Goal: Transaction & Acquisition: Purchase product/service

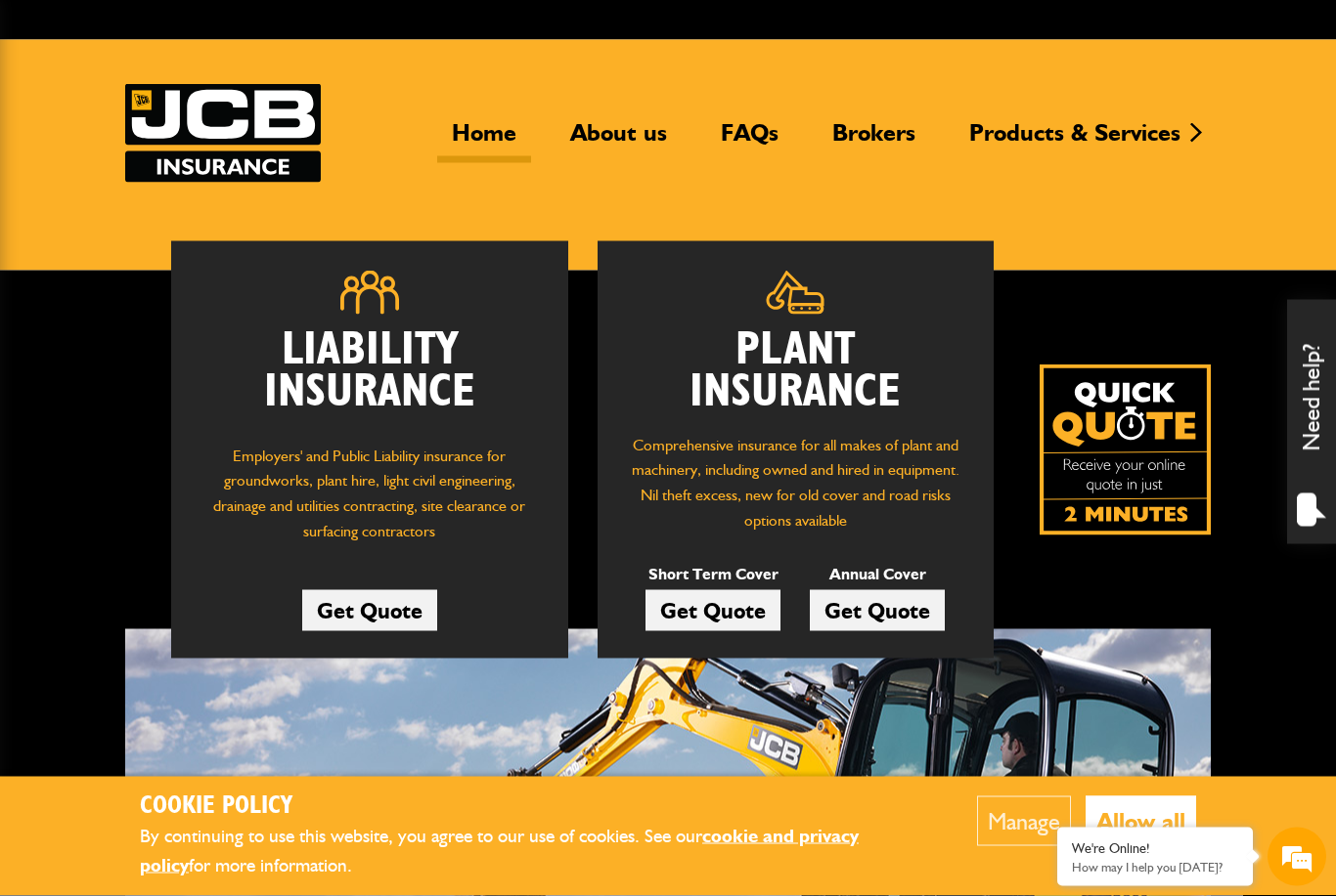
scroll to position [57, 0]
click at [755, 132] on link "FAQs" at bounding box center [750, 139] width 87 height 45
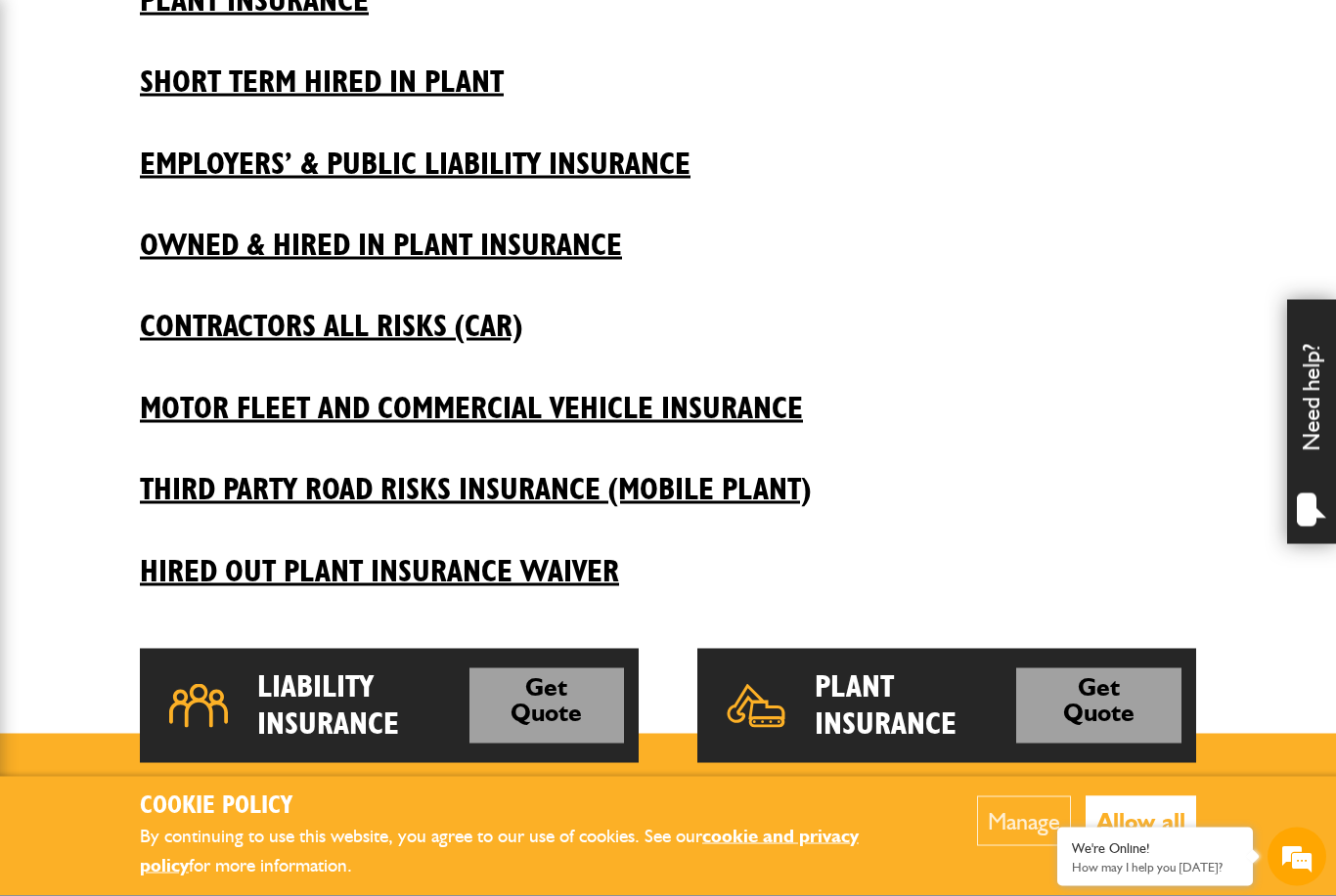
scroll to position [619, 0]
click at [725, 487] on h2 "Third Party Road Risks Insurance (Mobile Plant)" at bounding box center [668, 473] width 1056 height 66
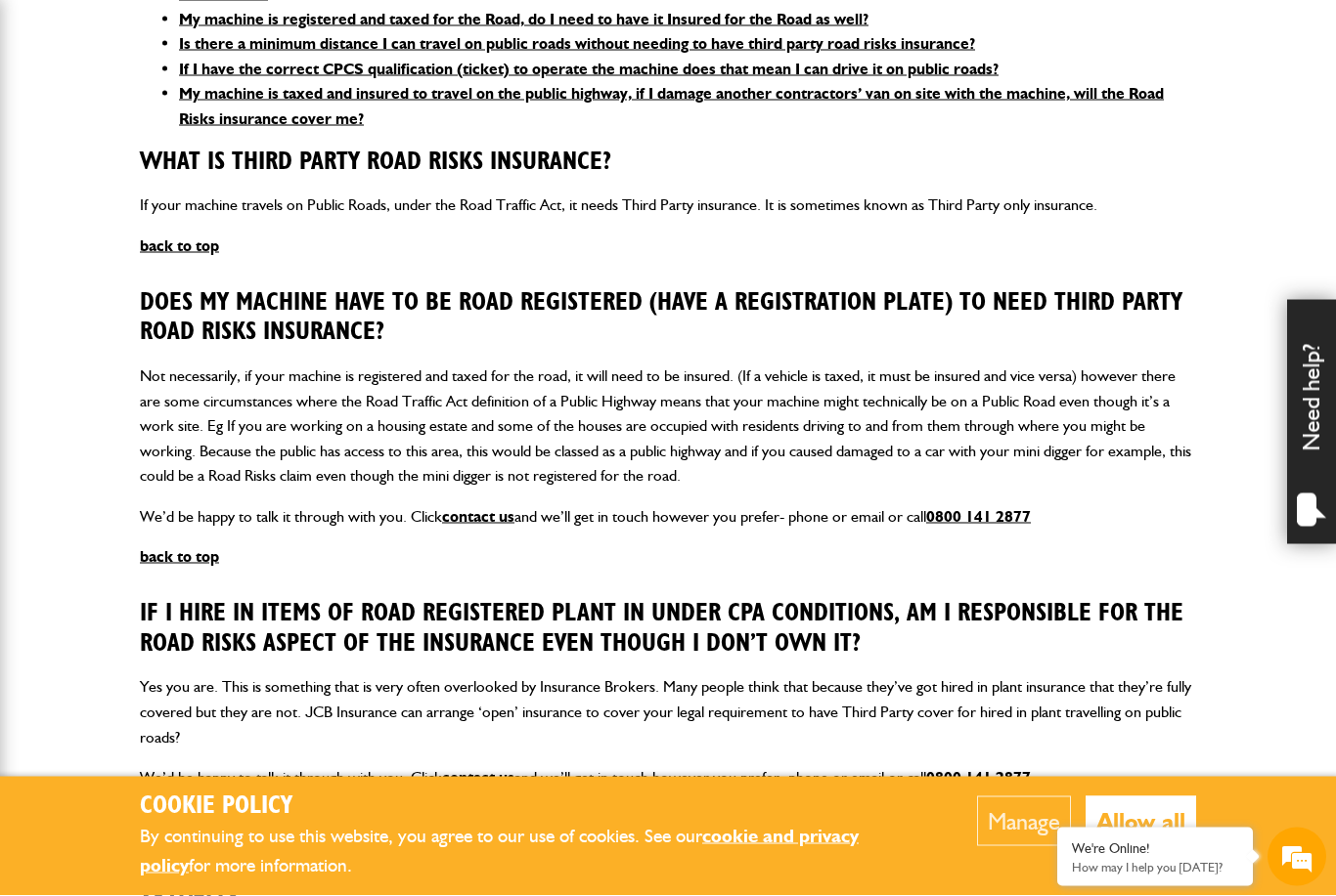
scroll to position [699, 0]
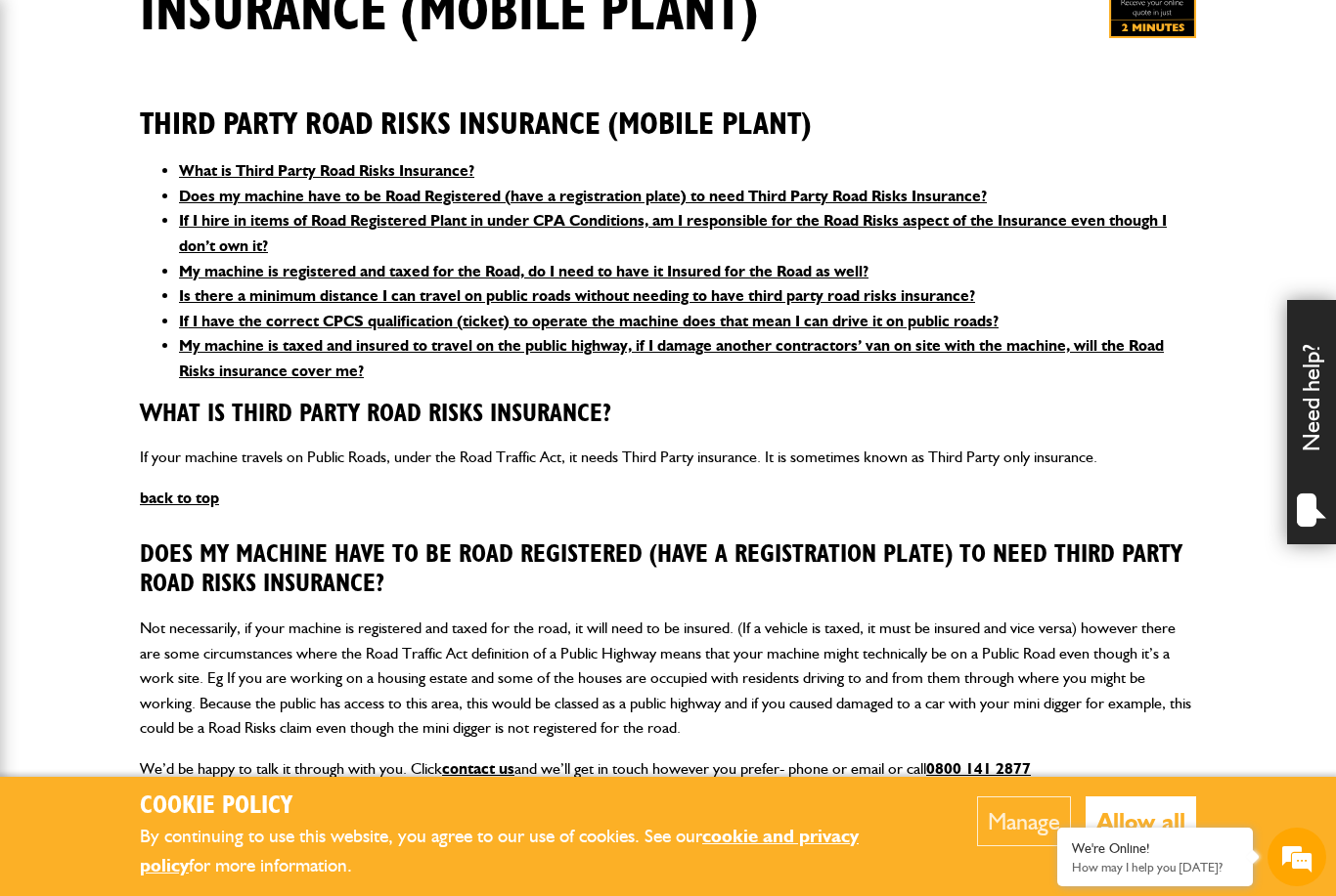
click at [835, 272] on link "My machine is registered and taxed for the Road, do I need to have it Insured f…" at bounding box center [524, 271] width 689 height 19
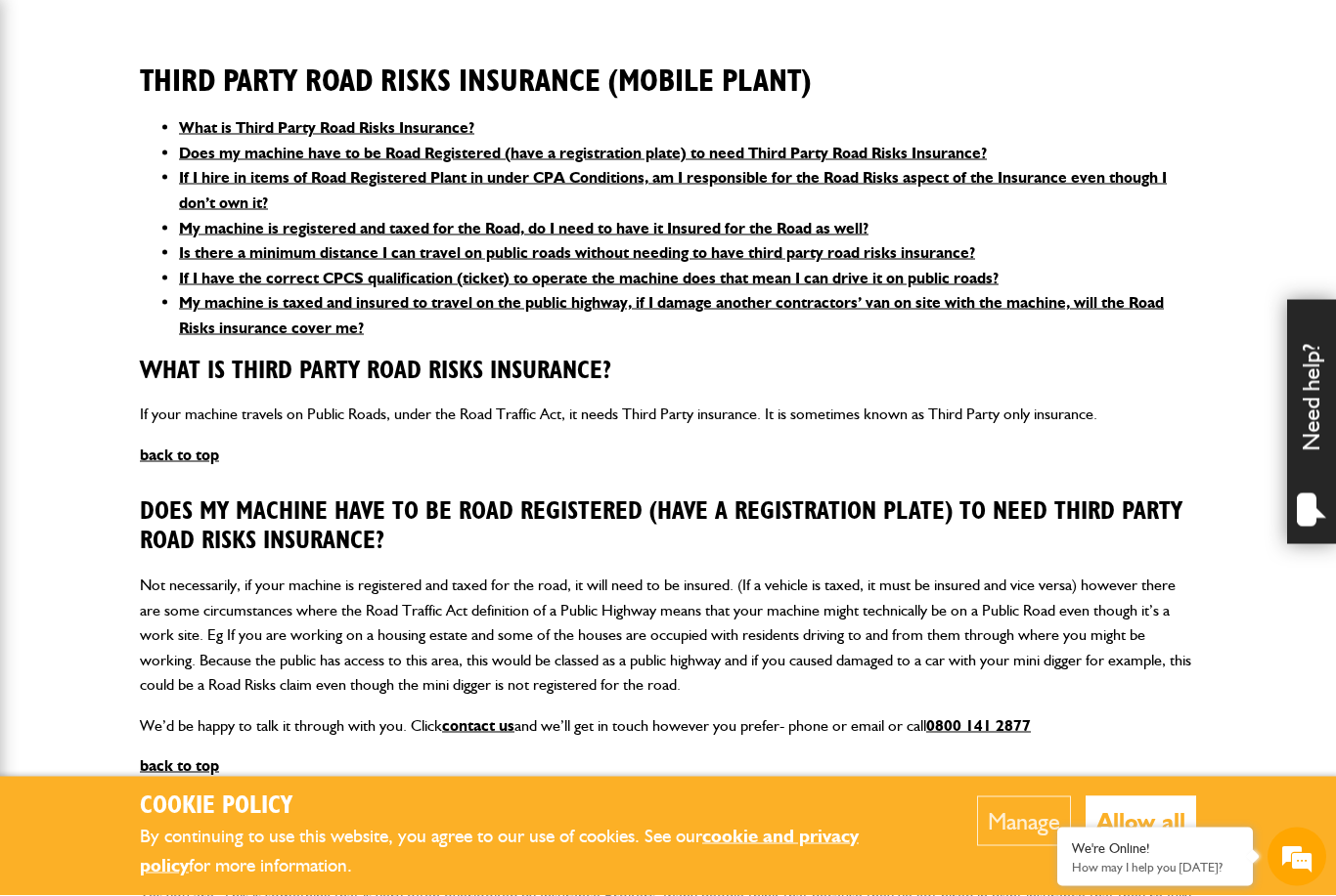
scroll to position [486, 0]
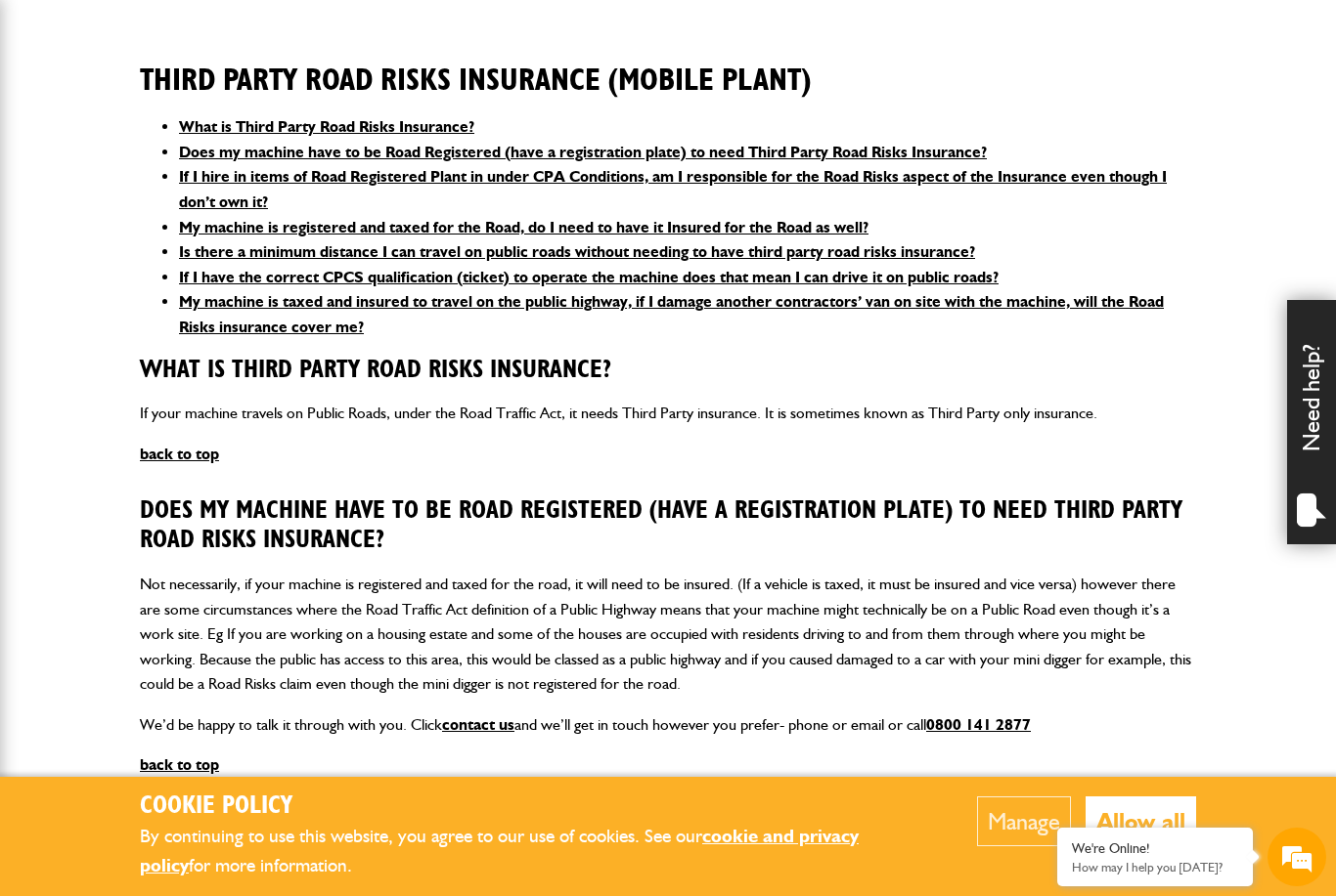
click at [240, 161] on link "Does my machine have to be Road Registered (have a registration plate) to need …" at bounding box center [583, 151] width 808 height 19
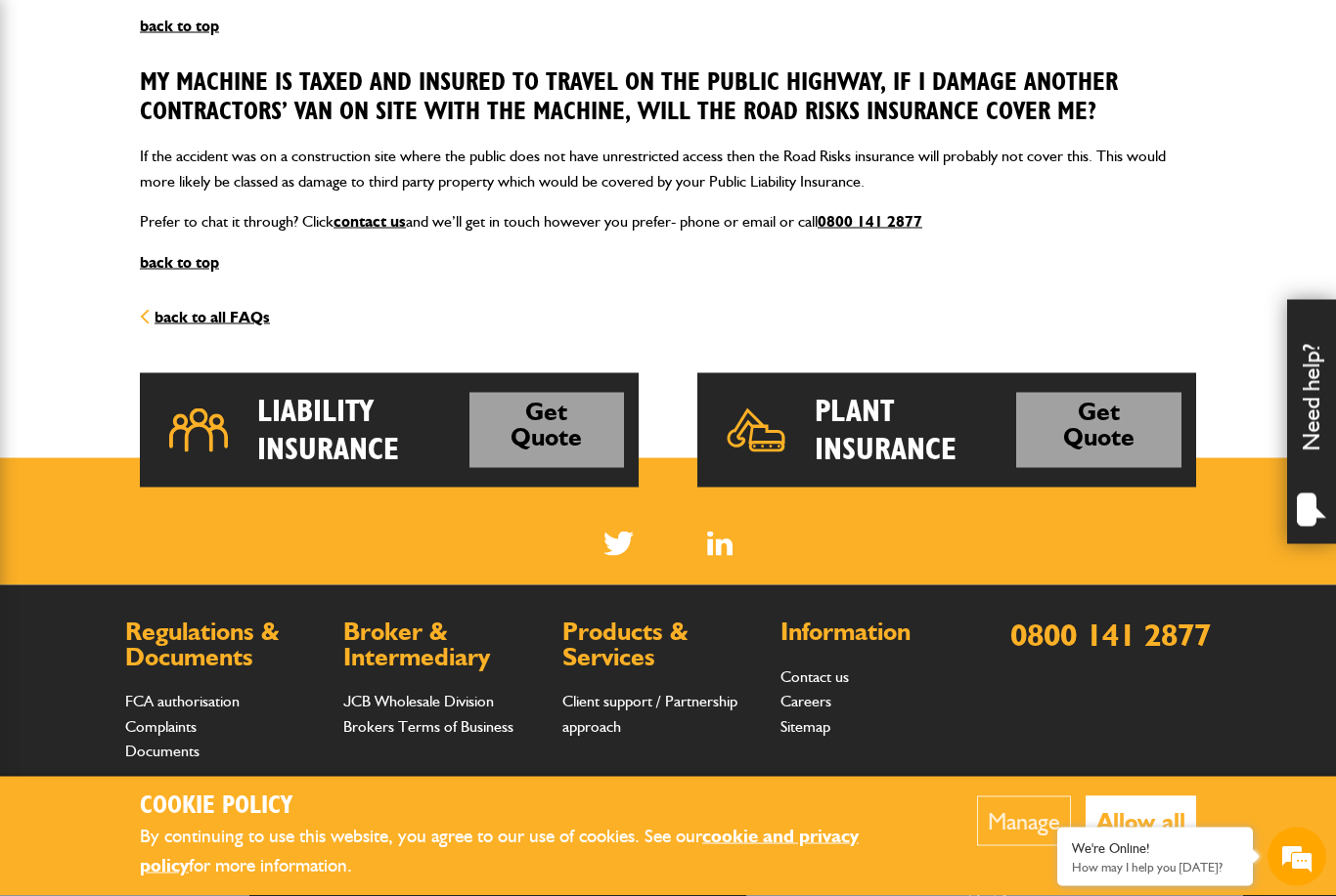
scroll to position [2215, 0]
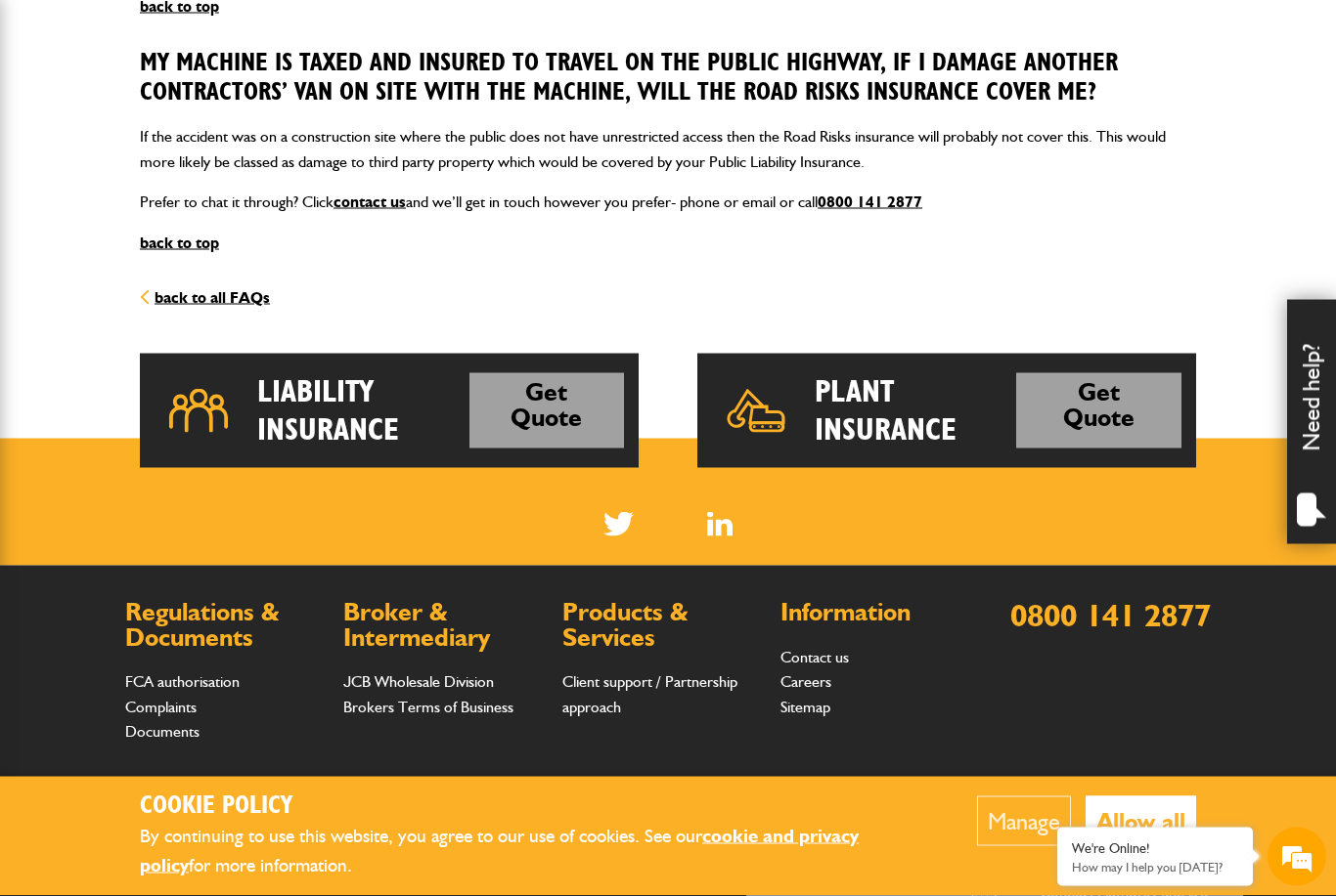
click at [1120, 393] on link "Get Quote" at bounding box center [1098, 411] width 165 height 75
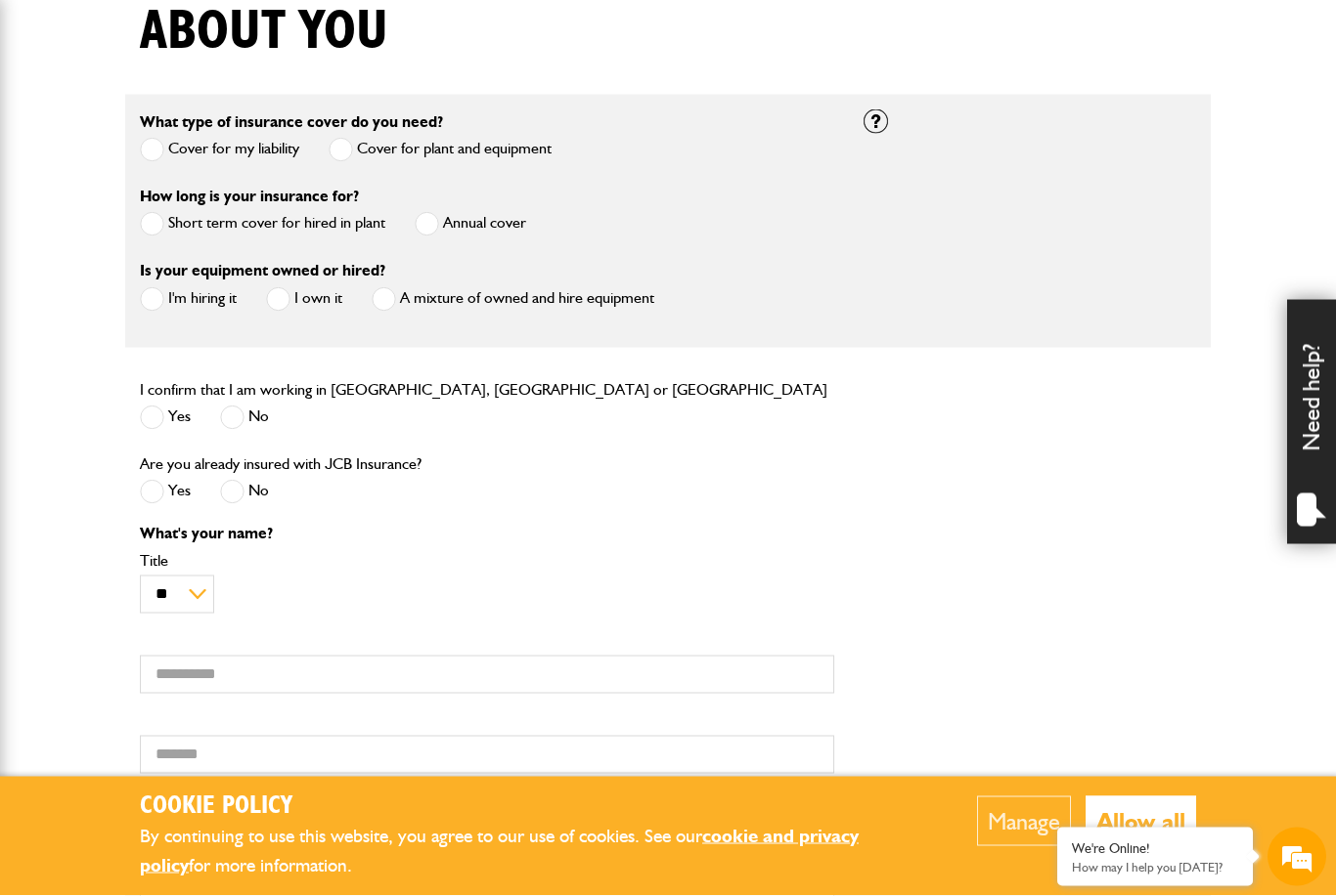
scroll to position [511, 0]
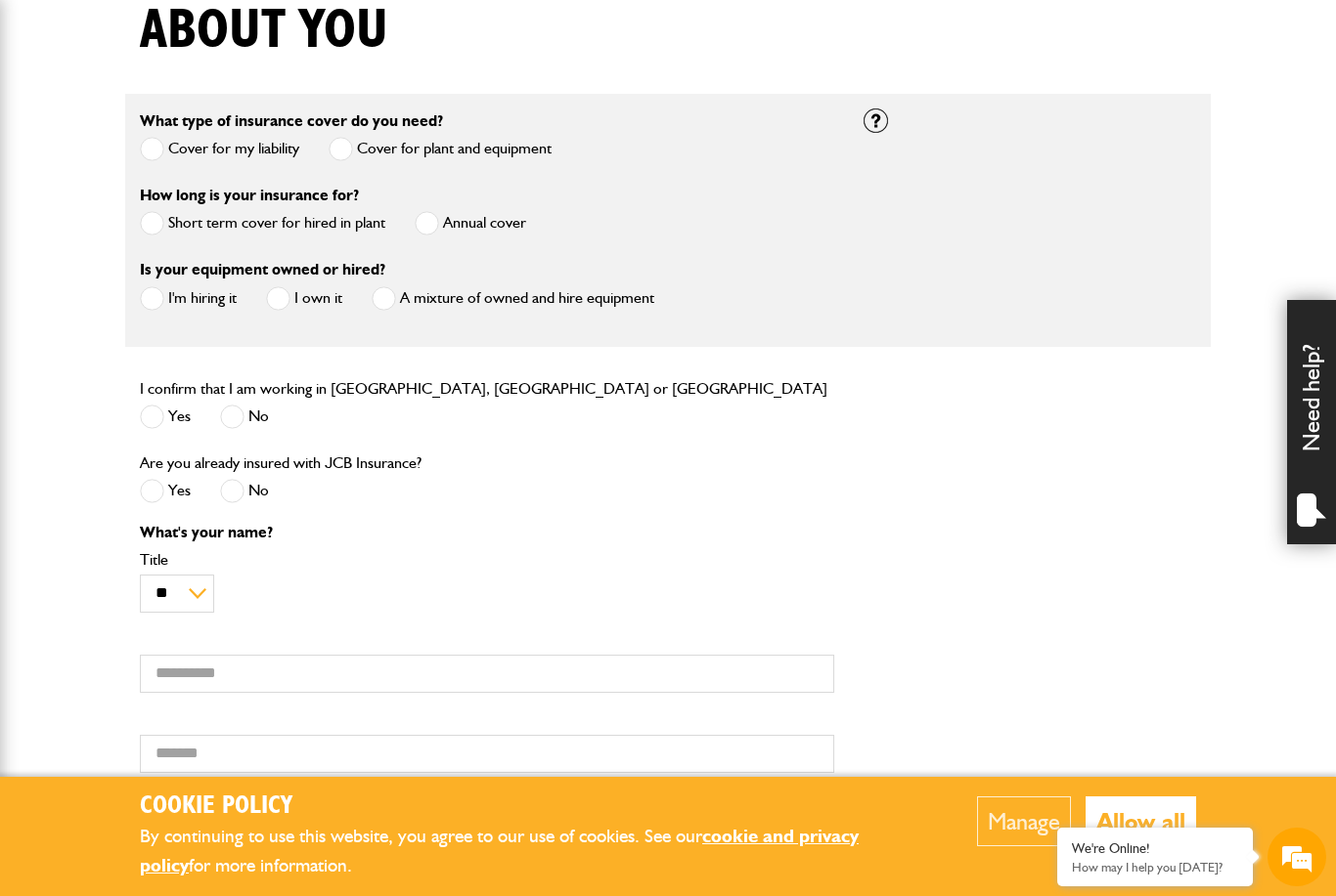
click at [292, 311] on label "I own it" at bounding box center [304, 298] width 76 height 25
click at [153, 429] on span at bounding box center [152, 417] width 25 height 25
click at [238, 494] on span at bounding box center [232, 491] width 25 height 25
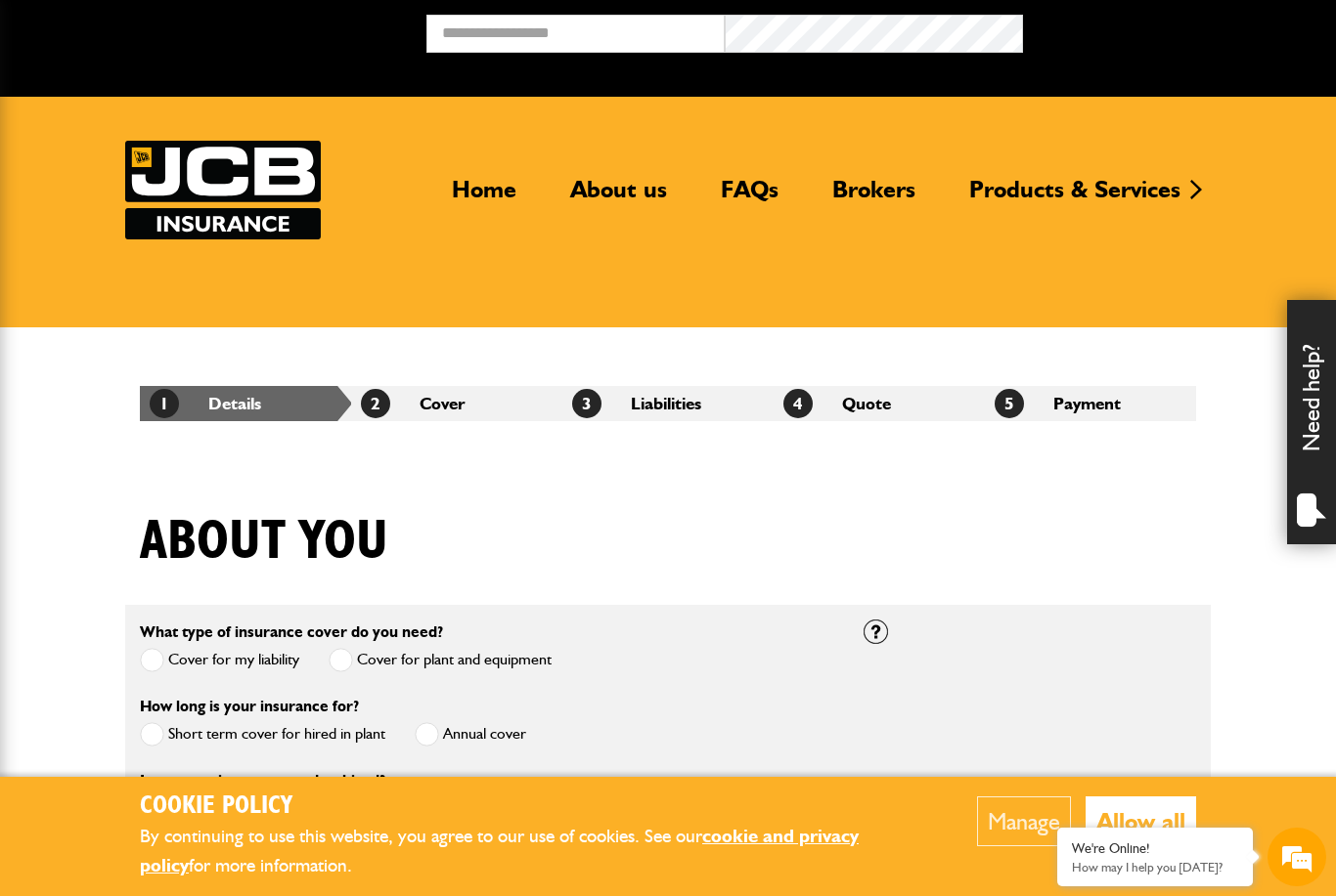
click at [149, 333] on div "1 Details 2 Cover 3 Liabilities 4 Quote 5 Payment" at bounding box center [668, 404] width 1085 height 152
click at [729, 193] on link "FAQs" at bounding box center [750, 197] width 87 height 45
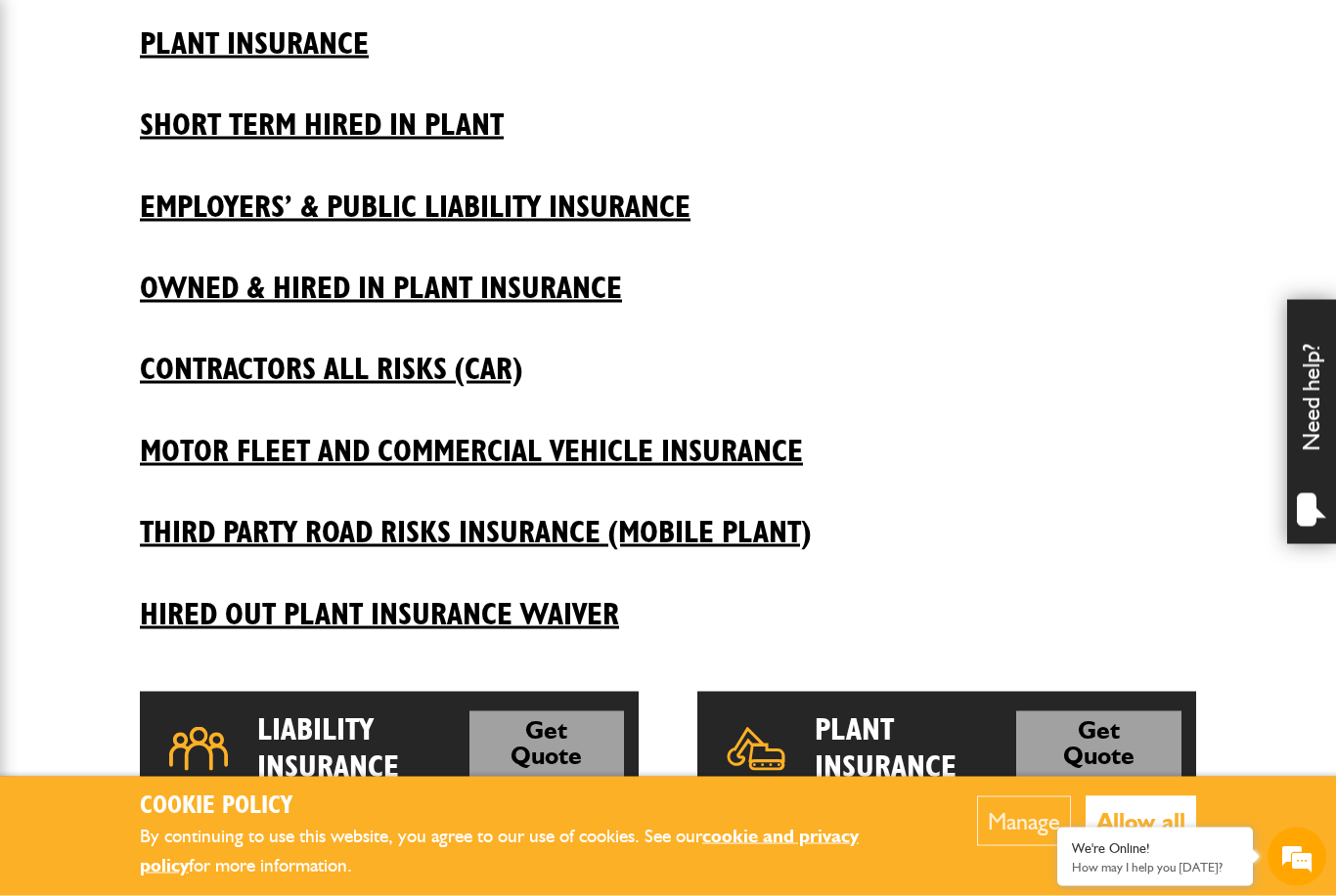
scroll to position [576, 0]
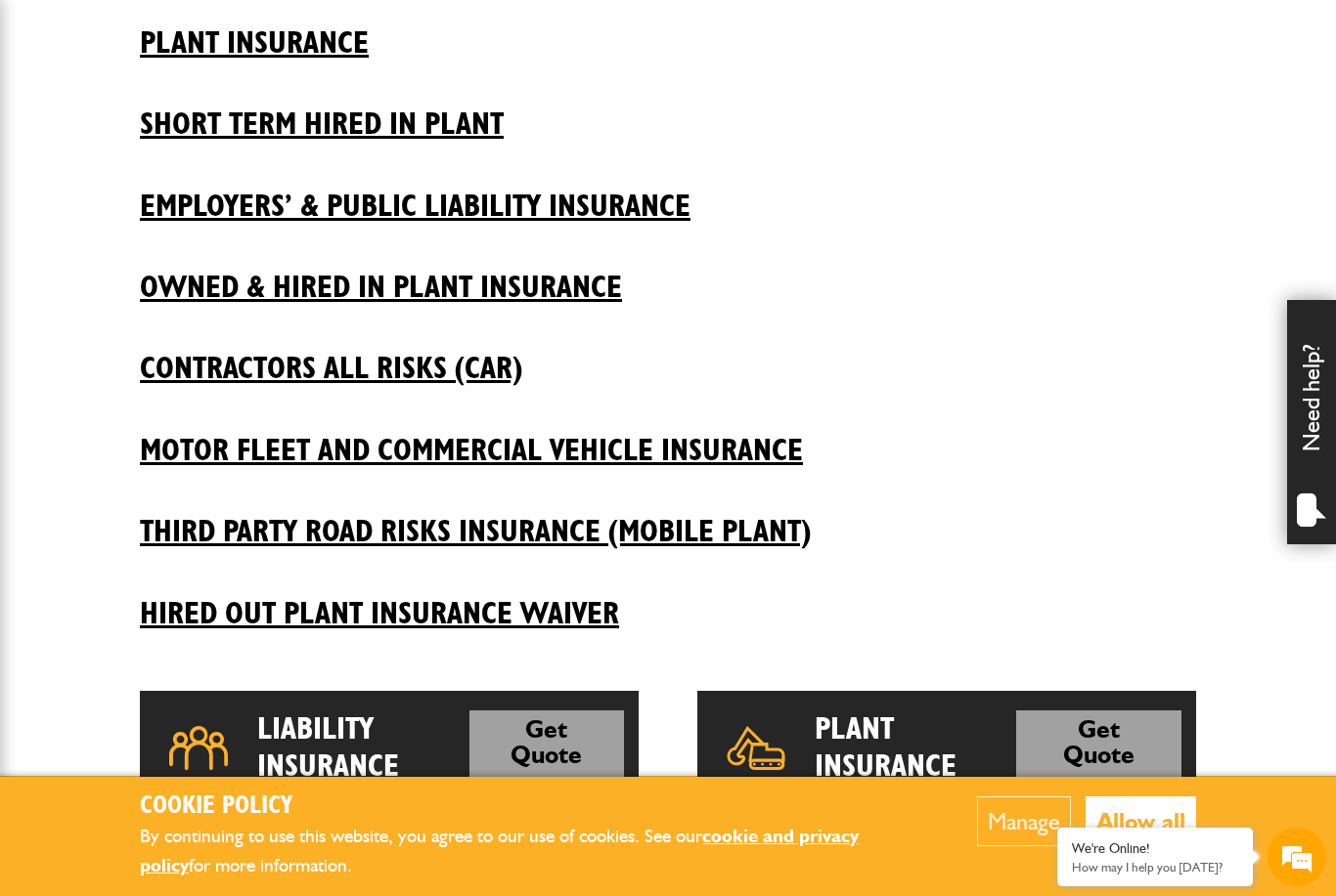
click at [187, 536] on h2 "Third Party Road Risks Insurance (Mobile Plant)" at bounding box center [668, 517] width 1056 height 66
